Goal: Find contact information: Find contact information

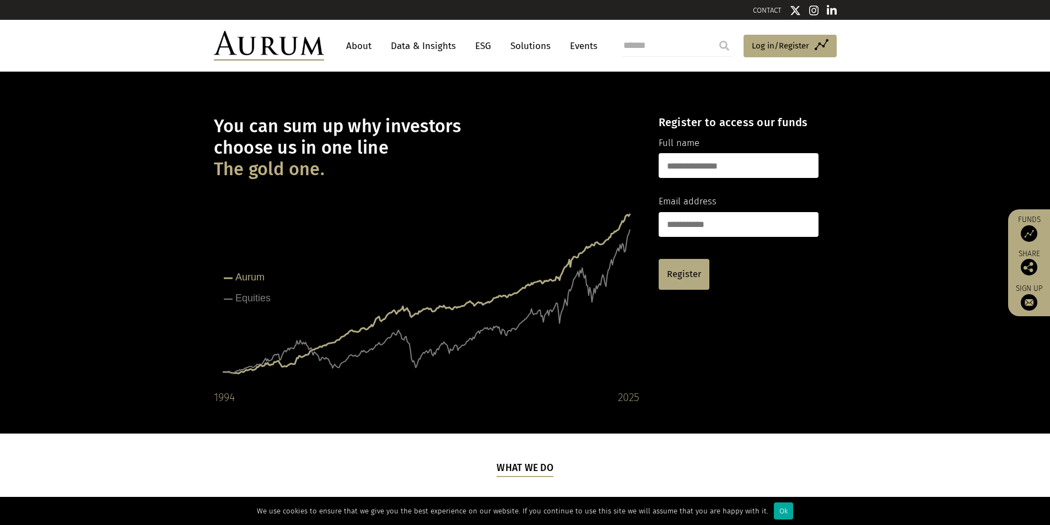
click at [362, 49] on link "About" at bounding box center [359, 46] width 36 height 20
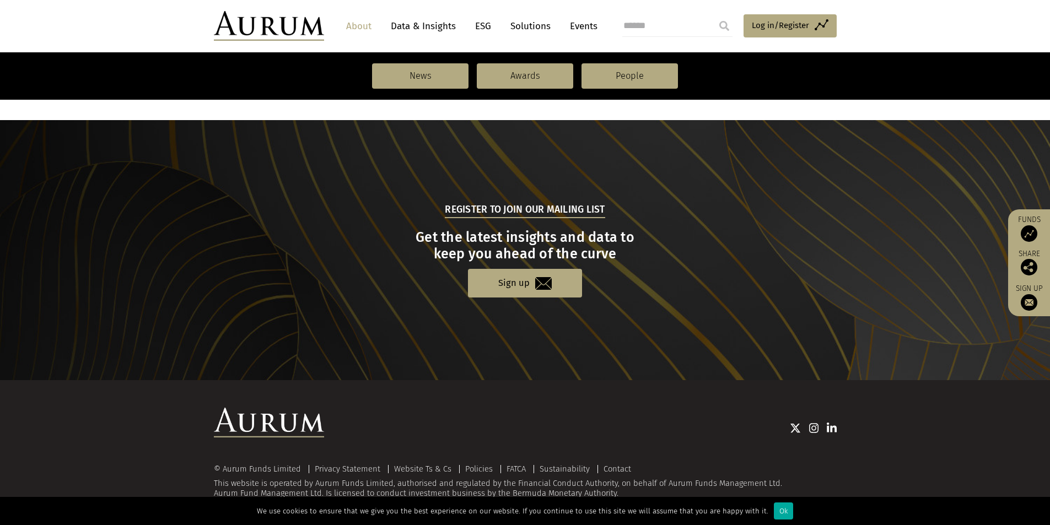
scroll to position [1120, 0]
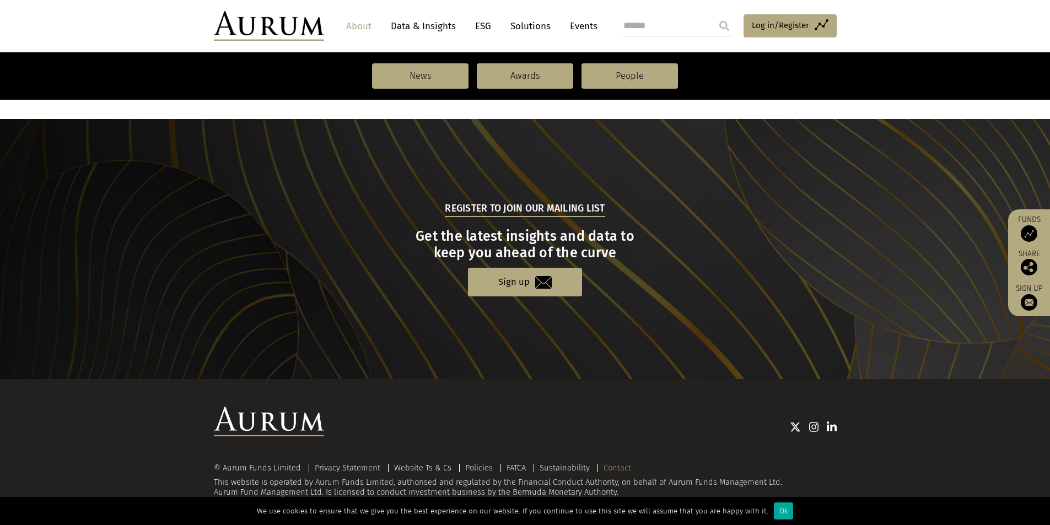
click at [616, 471] on link "Contact" at bounding box center [618, 468] width 28 height 10
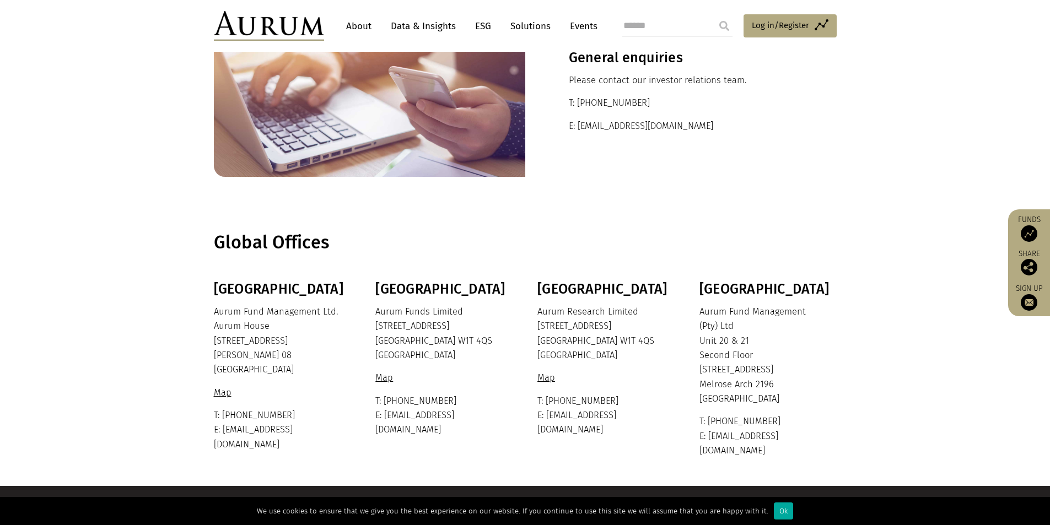
scroll to position [110, 0]
